Goal: Navigation & Orientation: Find specific page/section

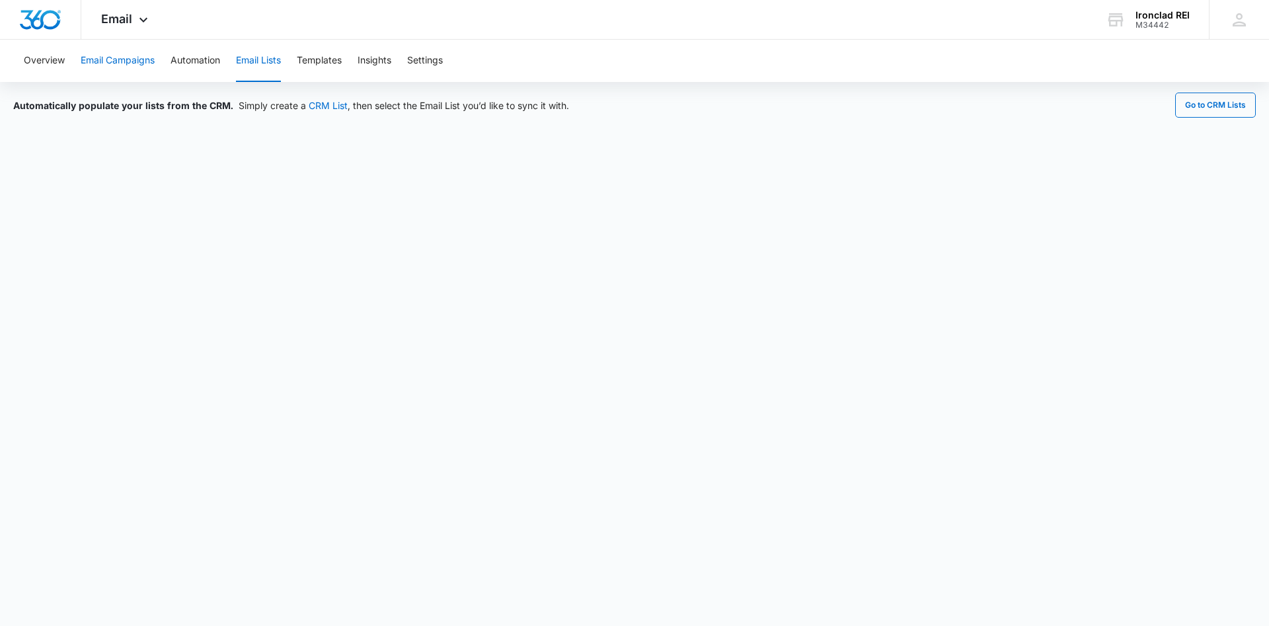
click at [120, 64] on button "Email Campaigns" at bounding box center [118, 61] width 74 height 42
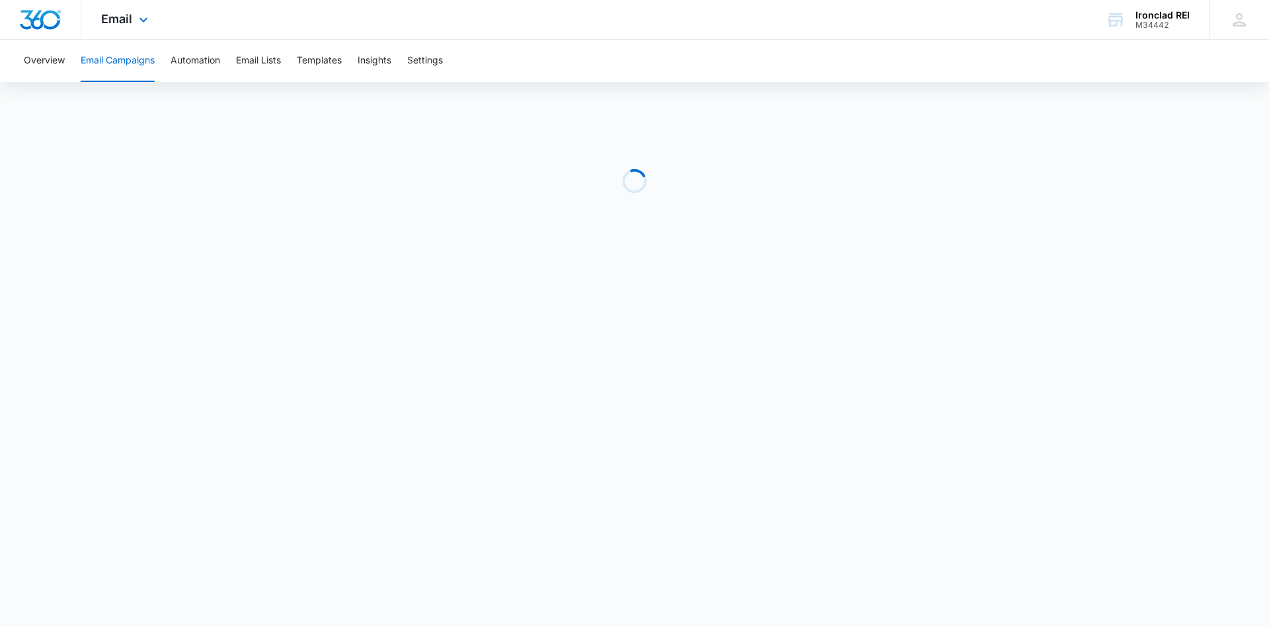
click at [27, 20] on img "Dashboard" at bounding box center [40, 20] width 42 height 20
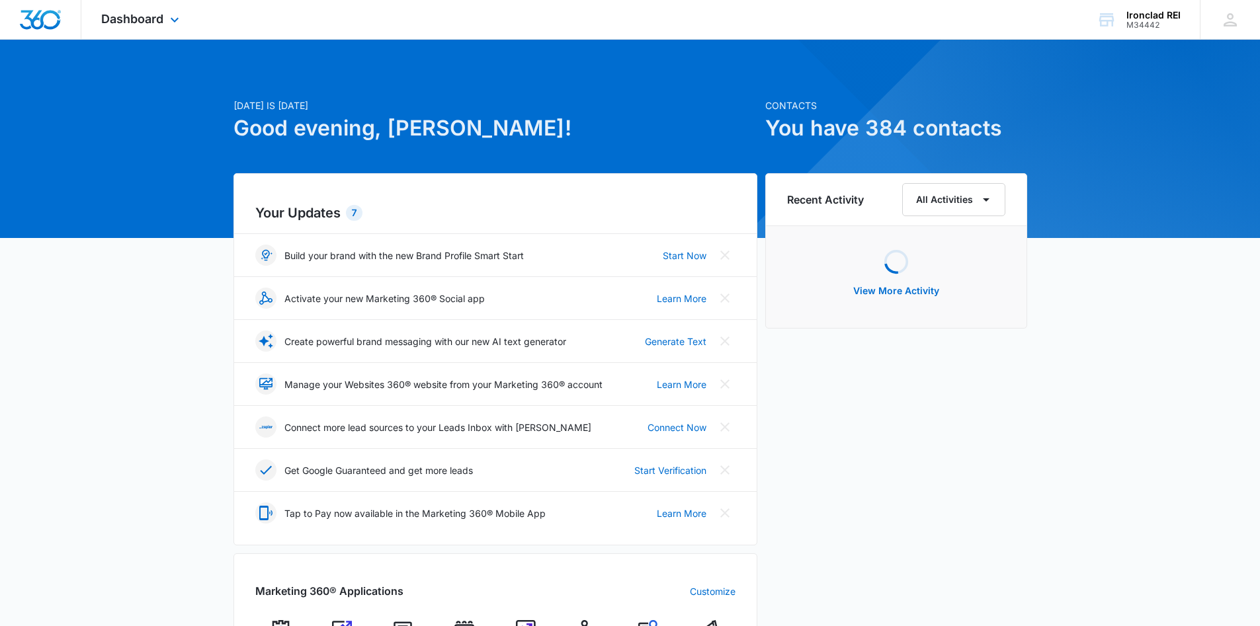
click at [32, 15] on img "Dashboard" at bounding box center [40, 20] width 42 height 20
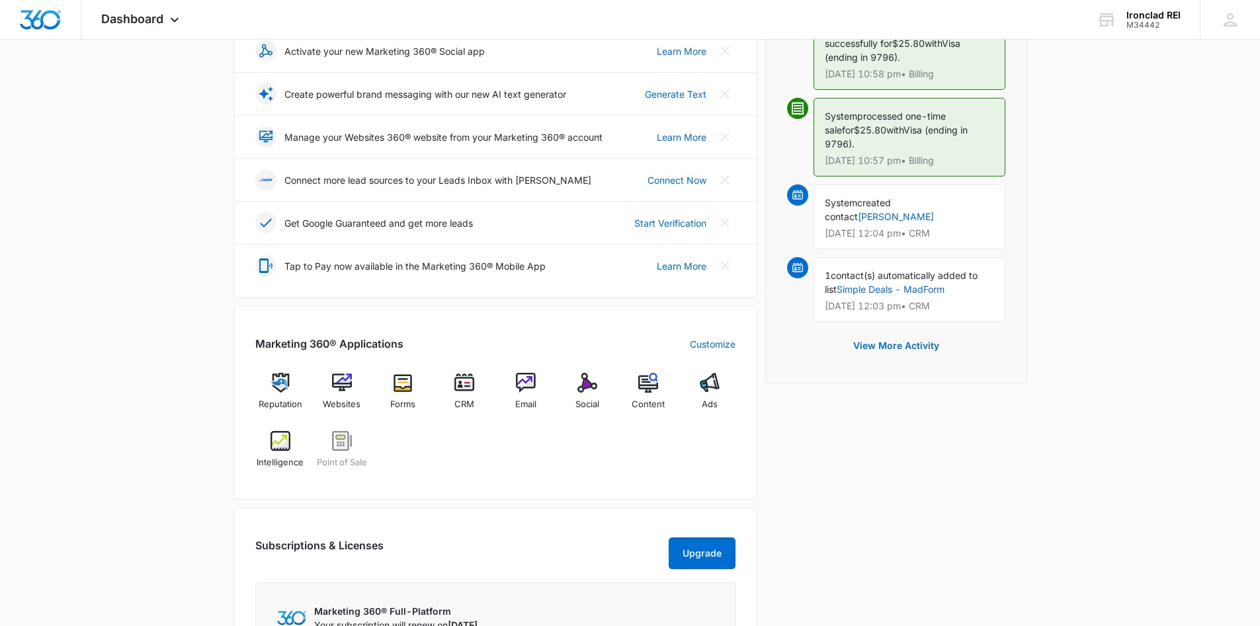
scroll to position [264, 0]
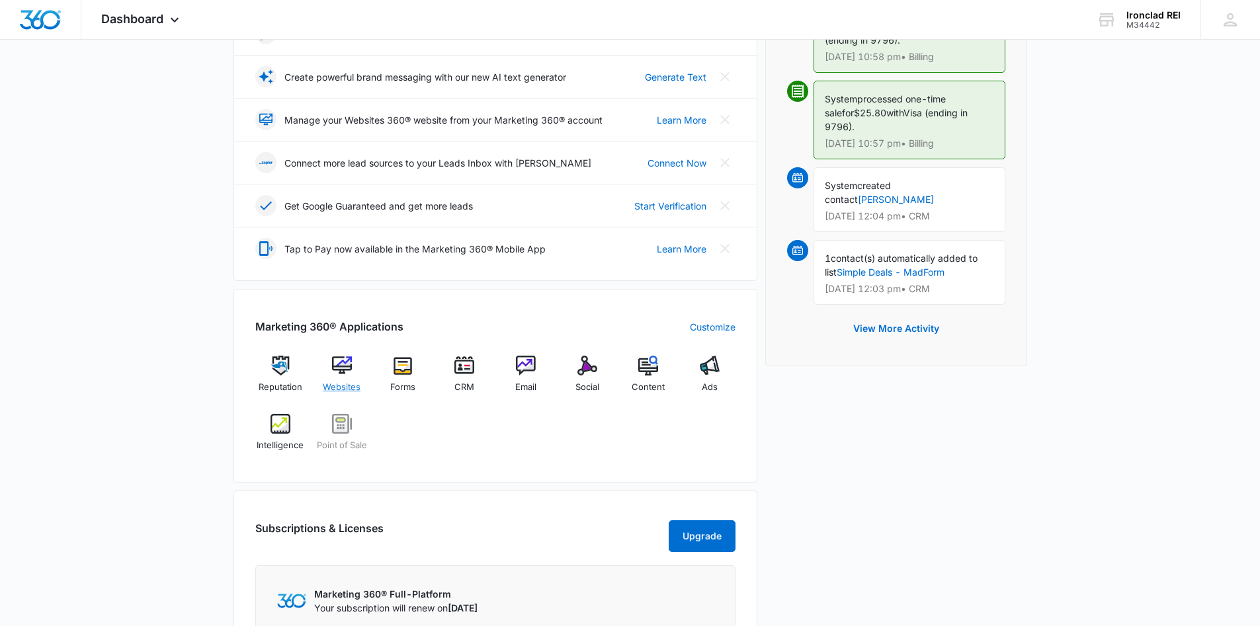
click at [337, 386] on span "Websites" at bounding box center [342, 387] width 38 height 13
